Goal: Use online tool/utility: Utilize a website feature to perform a specific function

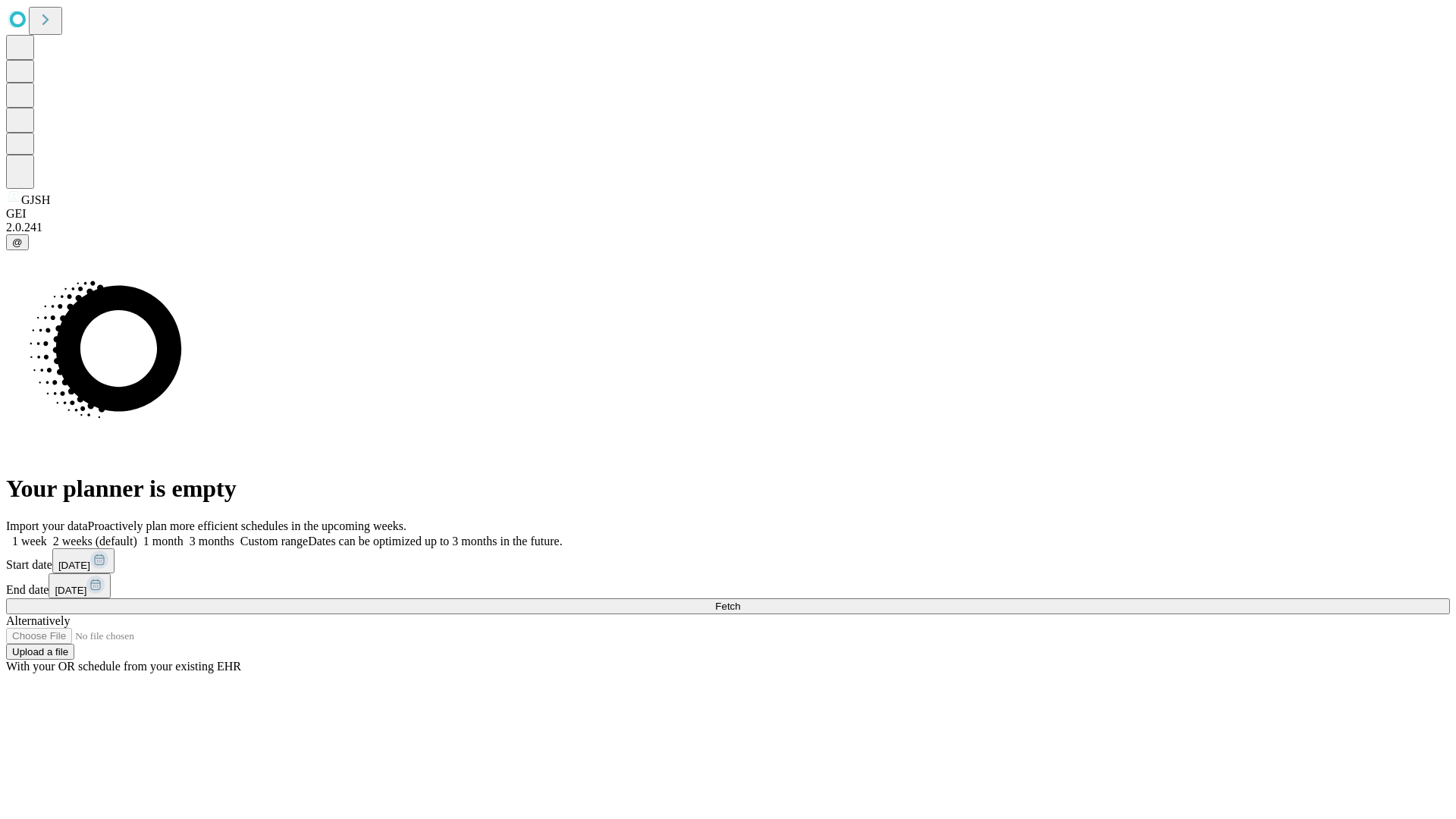
click at [740, 600] on span "Fetch" at bounding box center [727, 605] width 25 height 11
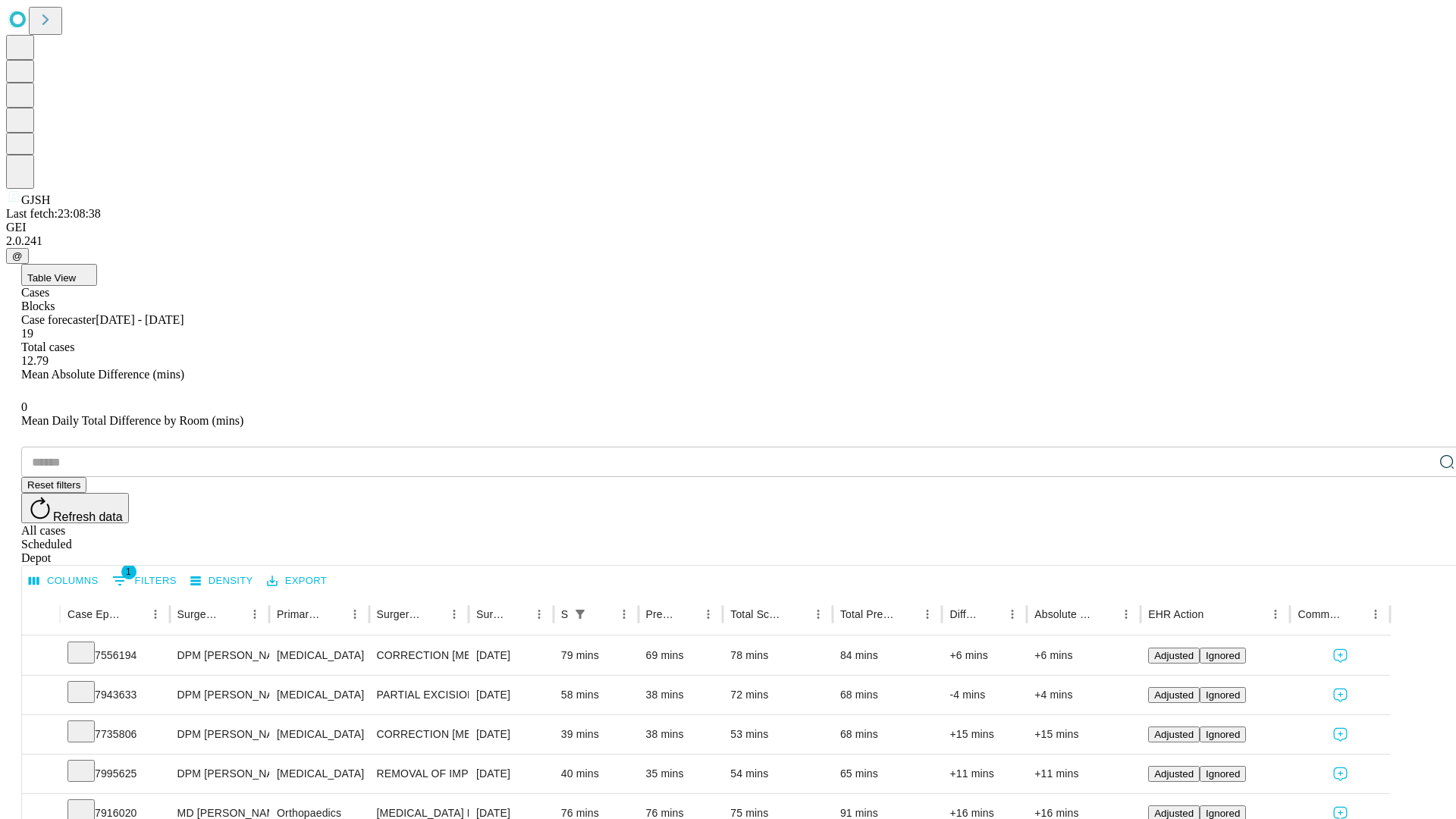
click at [76, 272] on span "Table View" at bounding box center [51, 278] width 48 height 11
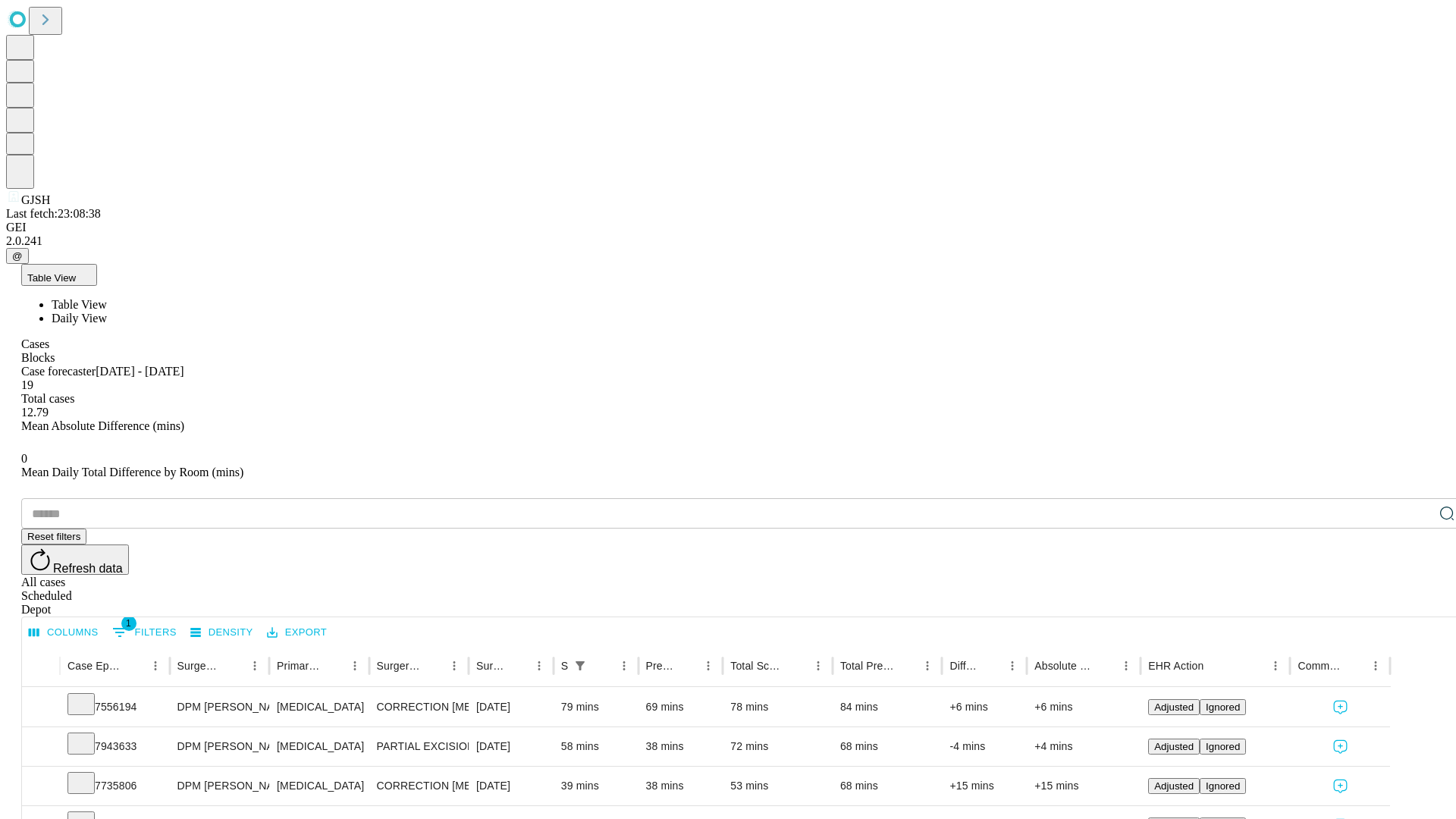
click at [107, 311] on span "Daily View" at bounding box center [79, 317] width 55 height 13
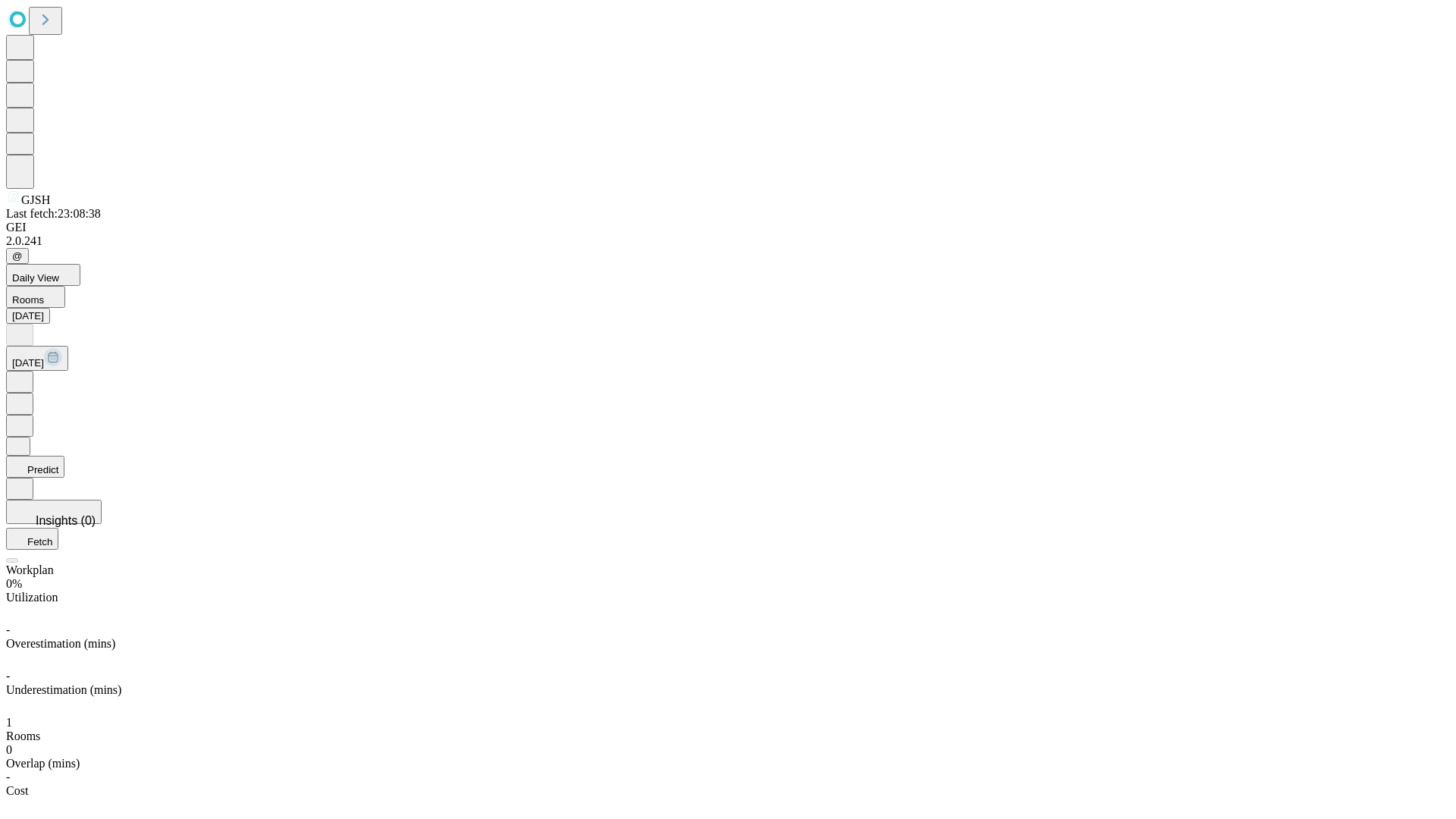
click at [65, 456] on button "Predict" at bounding box center [35, 467] width 59 height 22
